Goal: Find specific fact: Find specific fact

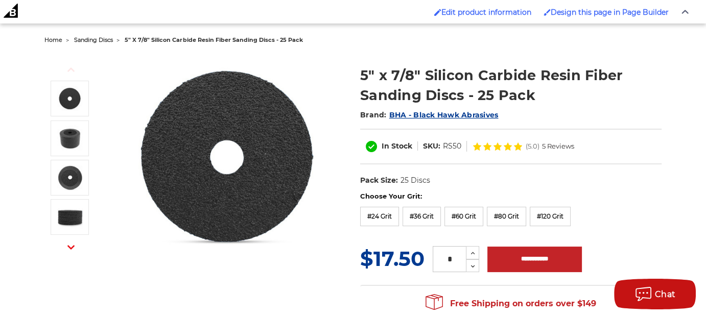
drag, startPoint x: 0, startPoint y: 0, endPoint x: 247, endPoint y: 89, distance: 262.3
drag, startPoint x: 459, startPoint y: 148, endPoint x: 443, endPoint y: 145, distance: 16.5
click at [443, 145] on dd "RS50" at bounding box center [452, 146] width 18 height 11
copy dd "RS50"
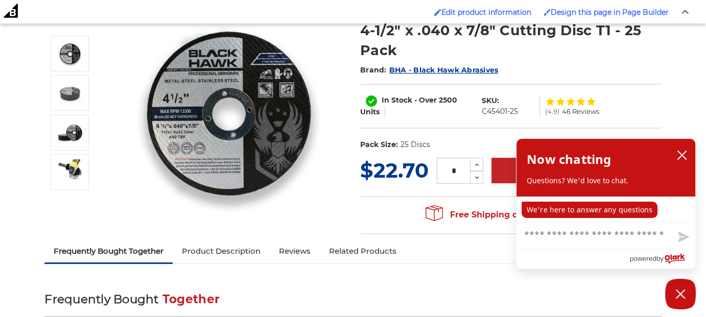
scroll to position [196, 0]
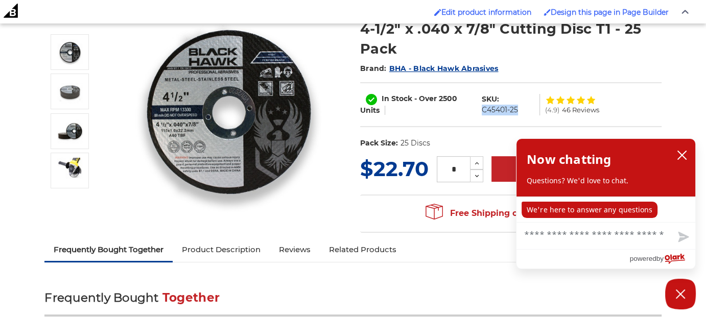
drag, startPoint x: 520, startPoint y: 109, endPoint x: 483, endPoint y: 110, distance: 36.3
click at [483, 110] on dl "SKU: C45401-25" at bounding box center [508, 104] width 63 height 21
copy dd "C45401-25"
